Goal: Find specific page/section: Find specific page/section

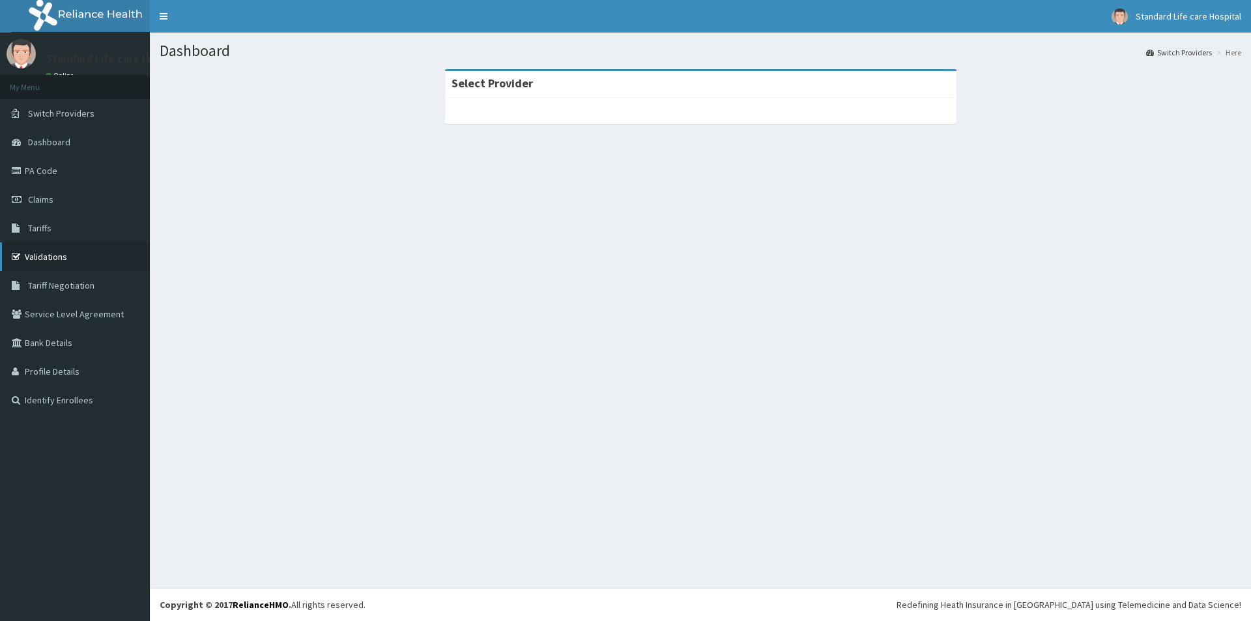
drag, startPoint x: 0, startPoint y: 0, endPoint x: 82, endPoint y: 248, distance: 260.9
click at [82, 248] on link "Validations" at bounding box center [75, 256] width 150 height 29
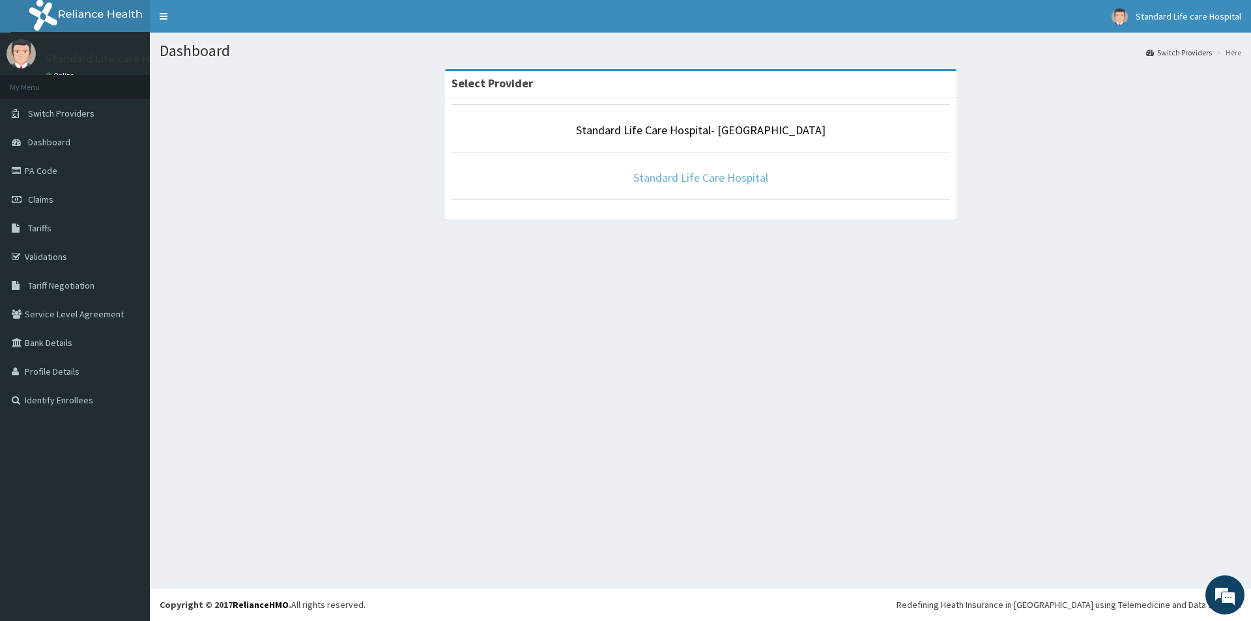
click at [743, 174] on link "Standard Life Care Hospital" at bounding box center [700, 177] width 135 height 15
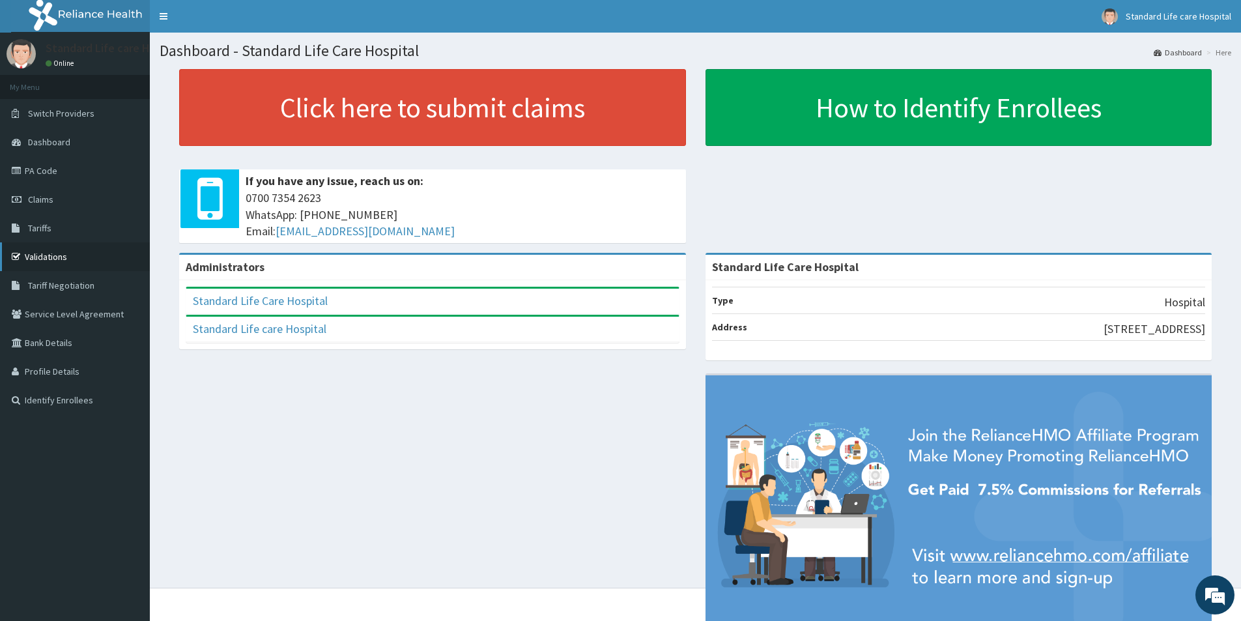
click at [42, 261] on link "Validations" at bounding box center [75, 256] width 150 height 29
